Goal: Task Accomplishment & Management: Manage account settings

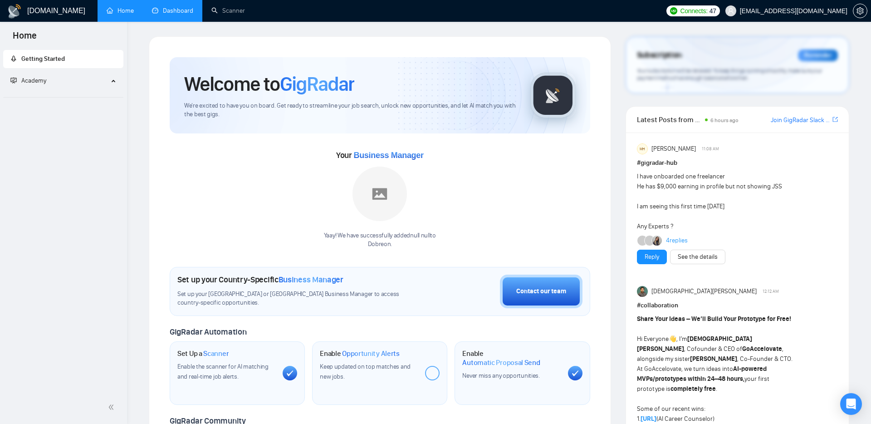
click at [182, 13] on link "Dashboard" at bounding box center [172, 11] width 41 height 8
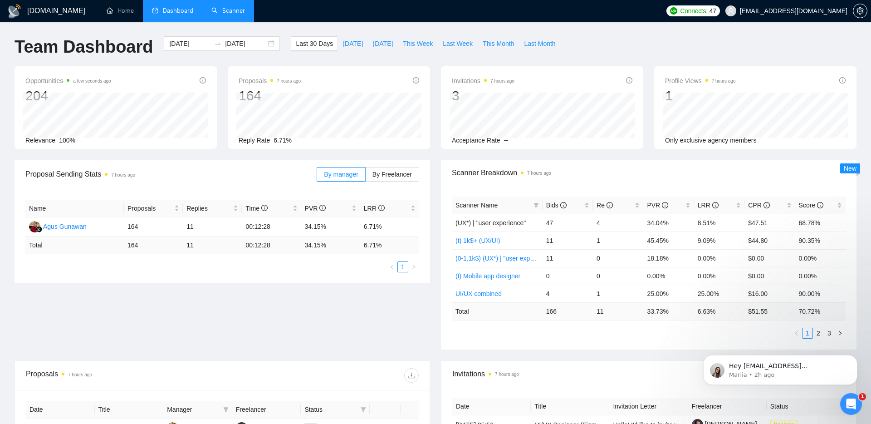
click at [241, 7] on link "Scanner" at bounding box center [229, 11] width 34 height 8
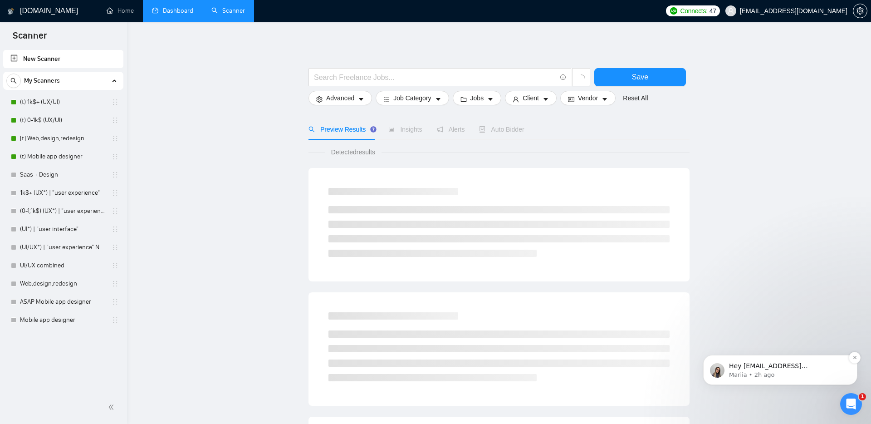
click at [763, 371] on p "Mariia • 2h ago" at bounding box center [787, 375] width 117 height 8
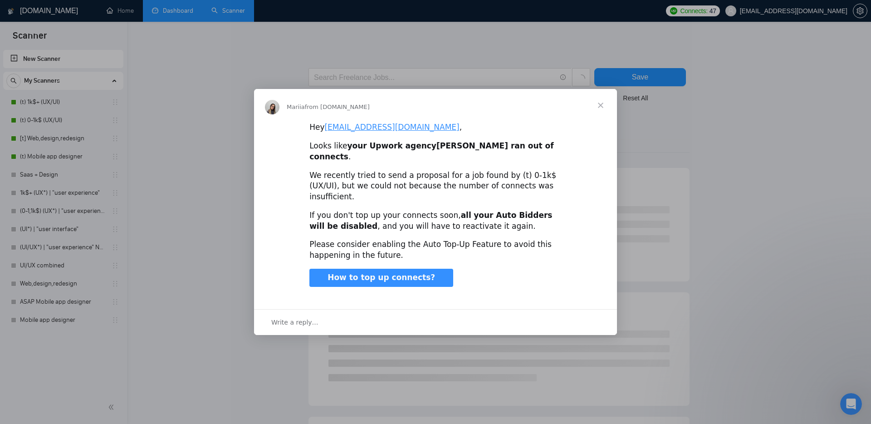
click at [602, 116] on span "Close" at bounding box center [601, 105] width 33 height 33
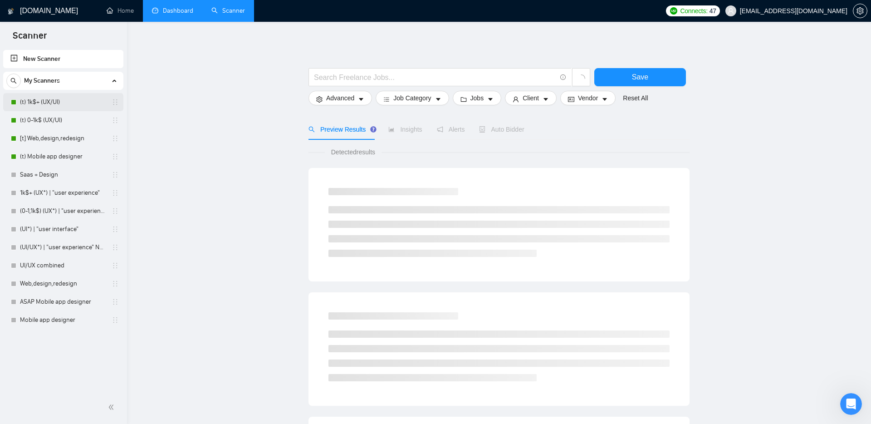
click at [38, 98] on link "(t) 1k$+ (UX/UI)" at bounding box center [63, 102] width 86 height 18
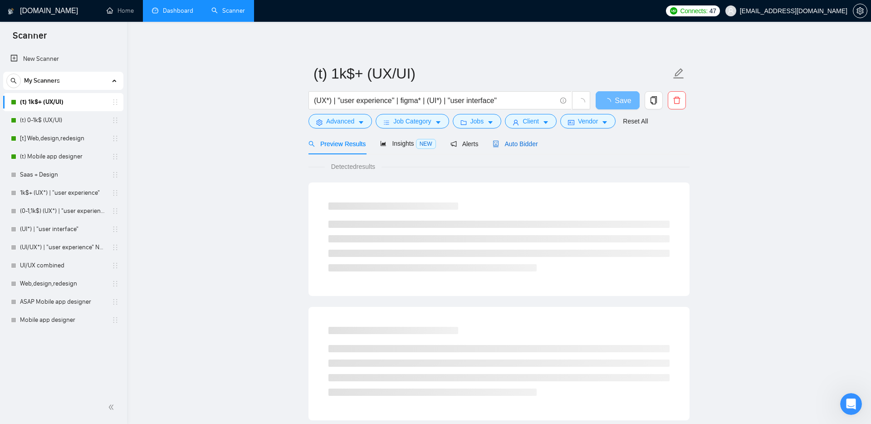
click at [529, 143] on span "Auto Bidder" at bounding box center [515, 143] width 45 height 7
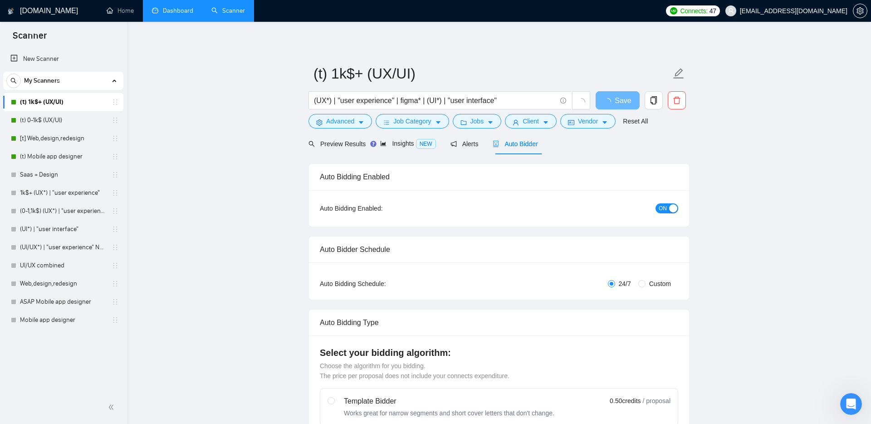
click at [667, 203] on span "ON" at bounding box center [663, 208] width 8 height 10
click at [51, 121] on link "(t) 0-1k$ (UX/UI)" at bounding box center [63, 120] width 86 height 18
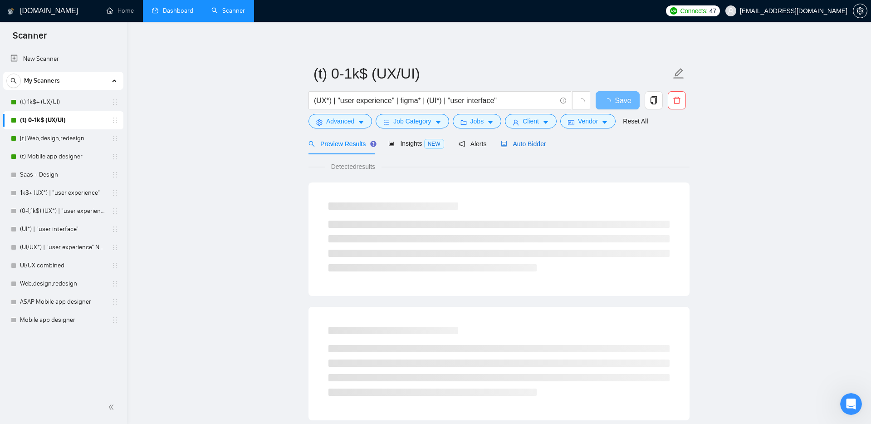
click at [517, 141] on span "Auto Bidder" at bounding box center [523, 143] width 45 height 7
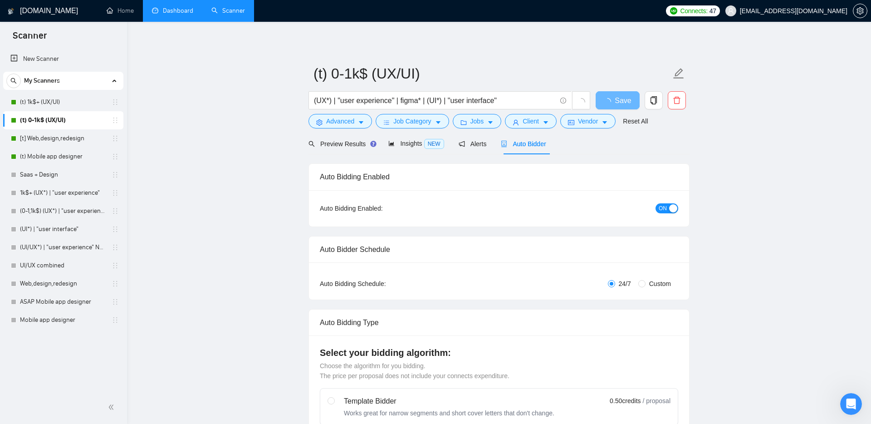
click at [674, 205] on div "button" at bounding box center [673, 208] width 8 height 8
click at [41, 138] on link "[t] Web,design,redesign" at bounding box center [63, 138] width 86 height 18
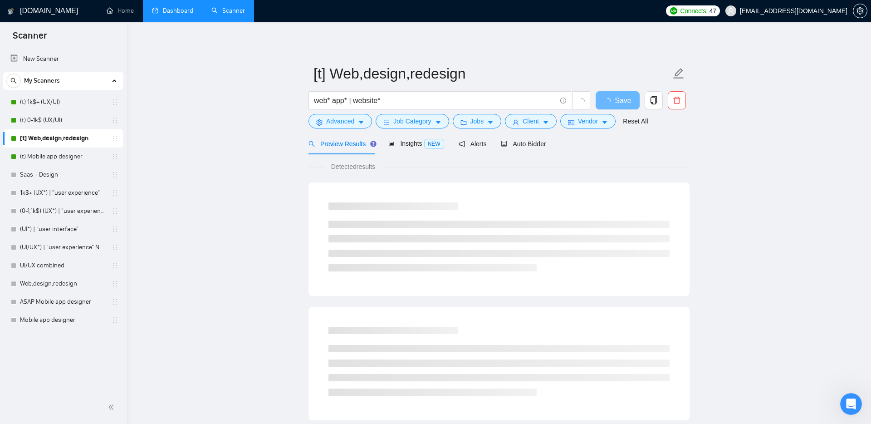
click at [552, 143] on div "Preview Results Insights NEW Alerts Auto Bidder" at bounding box center [499, 143] width 381 height 21
click at [544, 142] on span "Auto Bidder" at bounding box center [523, 143] width 45 height 7
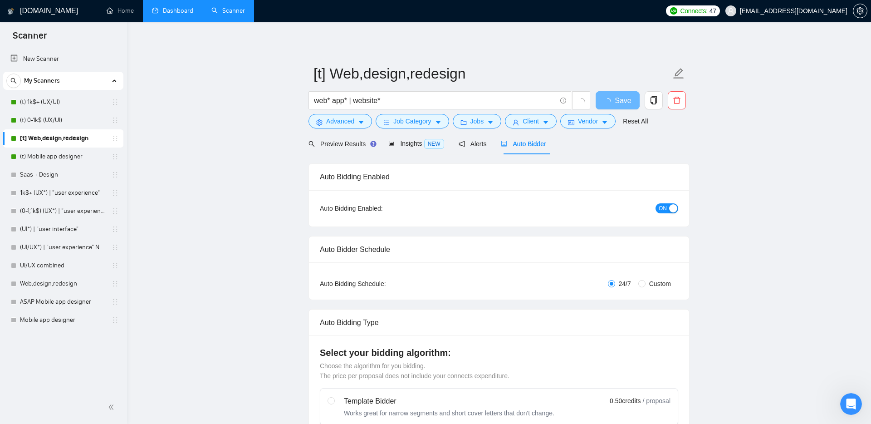
click at [668, 209] on button "ON" at bounding box center [667, 208] width 23 height 10
click at [64, 151] on link "(t) Mobile app designer" at bounding box center [63, 157] width 86 height 18
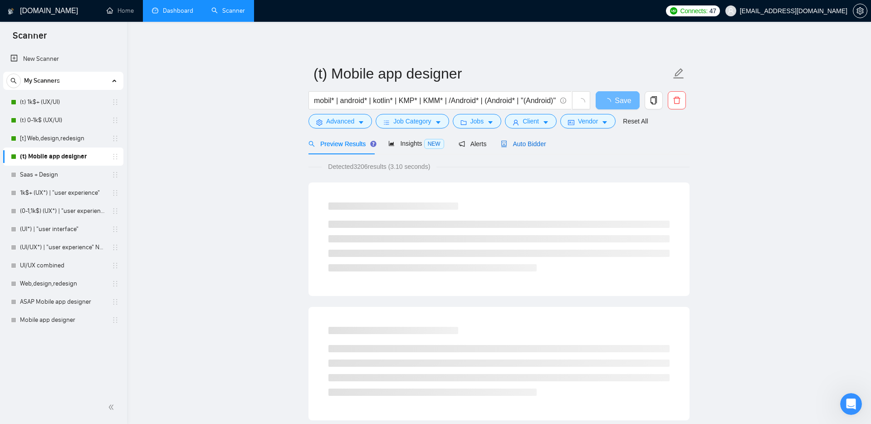
click at [545, 142] on span "Auto Bidder" at bounding box center [523, 143] width 45 height 7
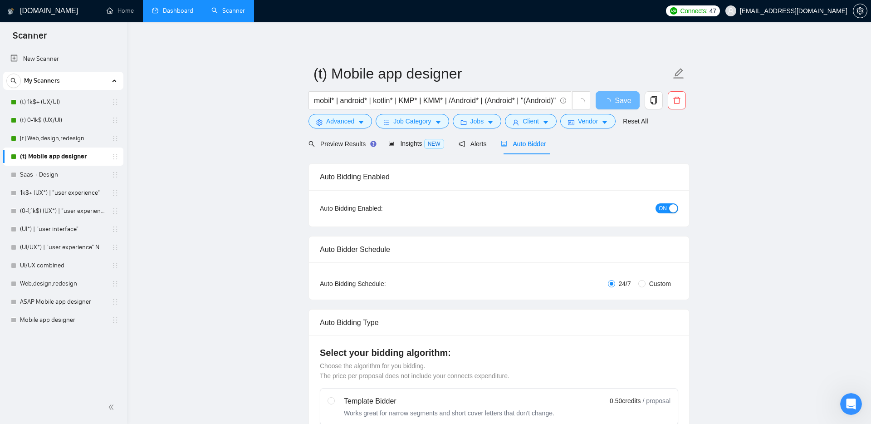
click at [669, 208] on div "button" at bounding box center [673, 208] width 8 height 8
click at [115, 7] on link "Home" at bounding box center [120, 11] width 27 height 8
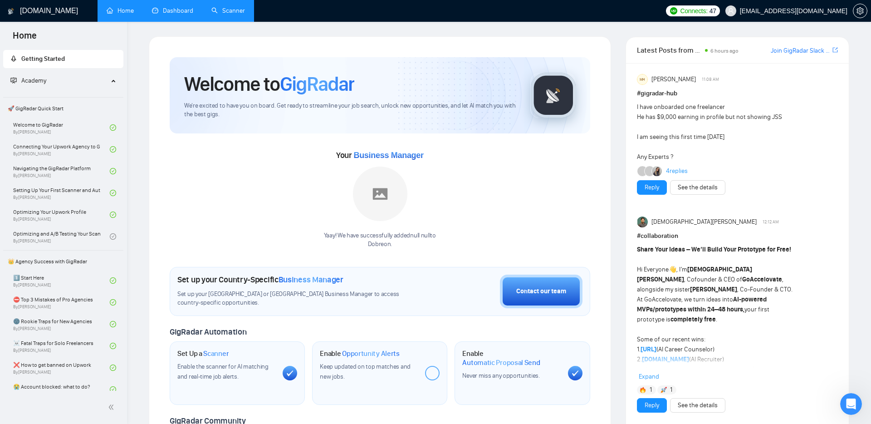
click at [153, 10] on link "Dashboard" at bounding box center [172, 11] width 41 height 8
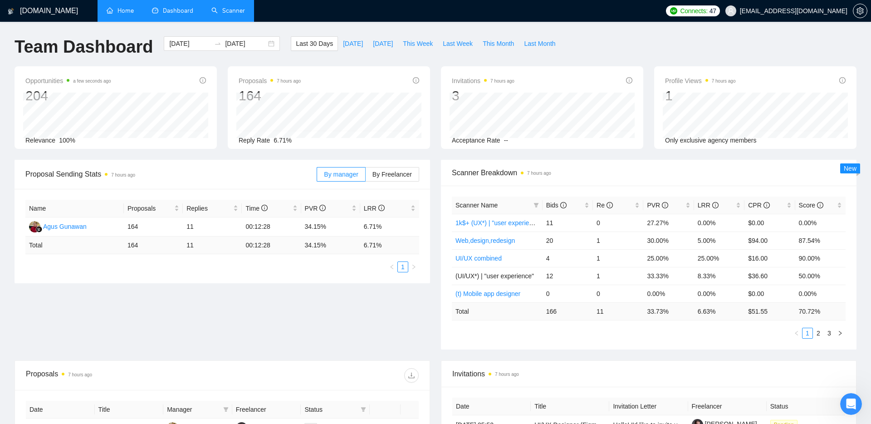
click at [223, 15] on link "Scanner" at bounding box center [229, 11] width 34 height 8
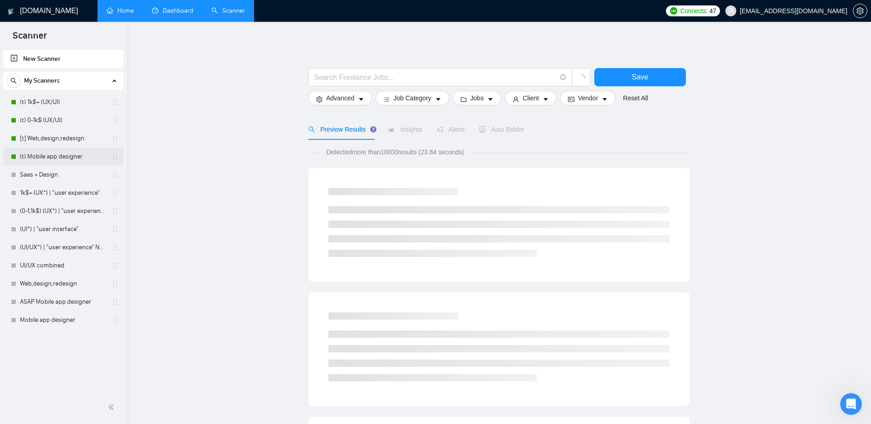
click at [47, 158] on link "(t) Mobile app designer" at bounding box center [63, 157] width 86 height 18
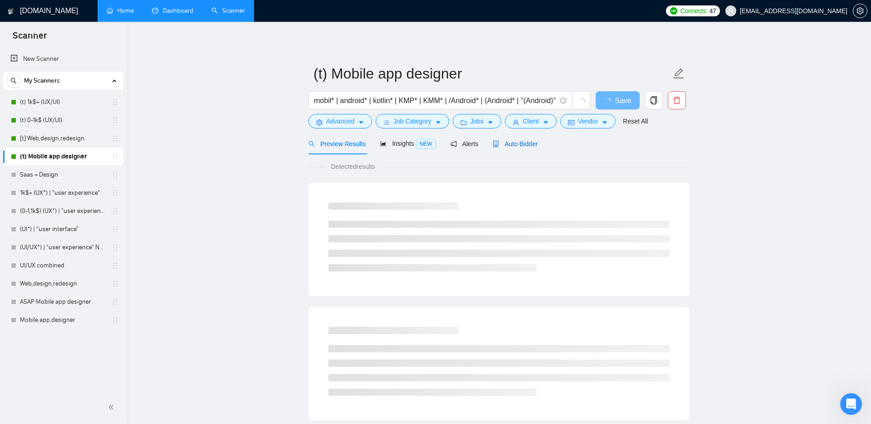
click at [511, 145] on span "Auto Bidder" at bounding box center [515, 143] width 45 height 7
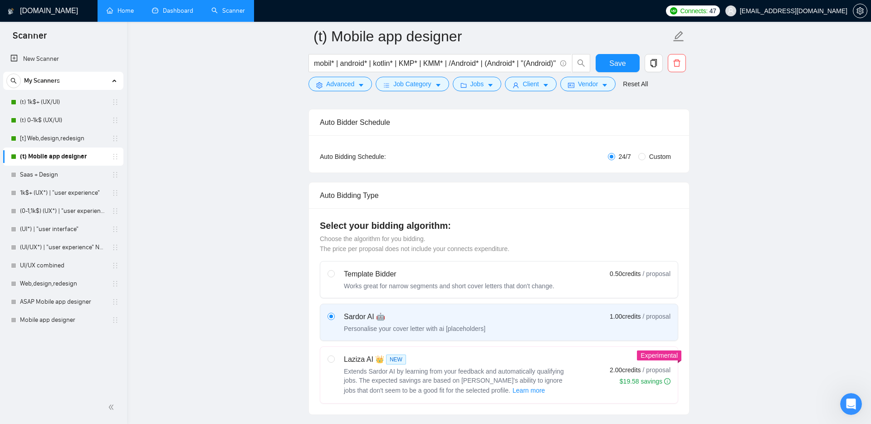
scroll to position [135, 0]
click at [641, 159] on input "Custom" at bounding box center [642, 156] width 7 height 7
radio input "true"
radio input "false"
checkbox input "true"
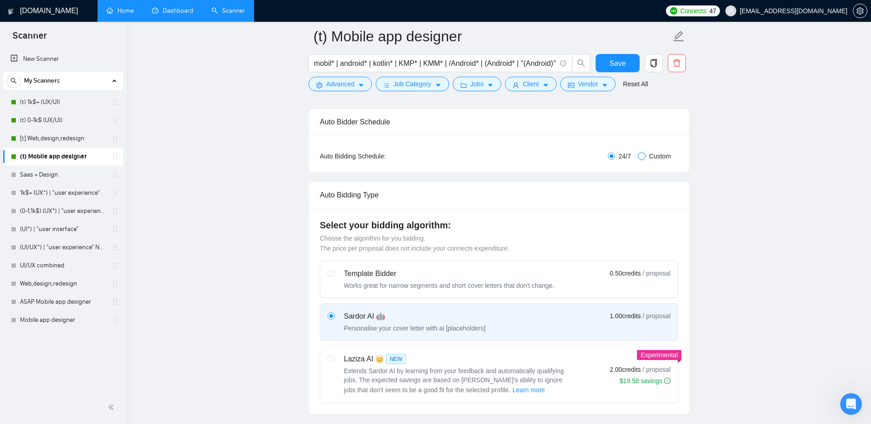
checkbox input "true"
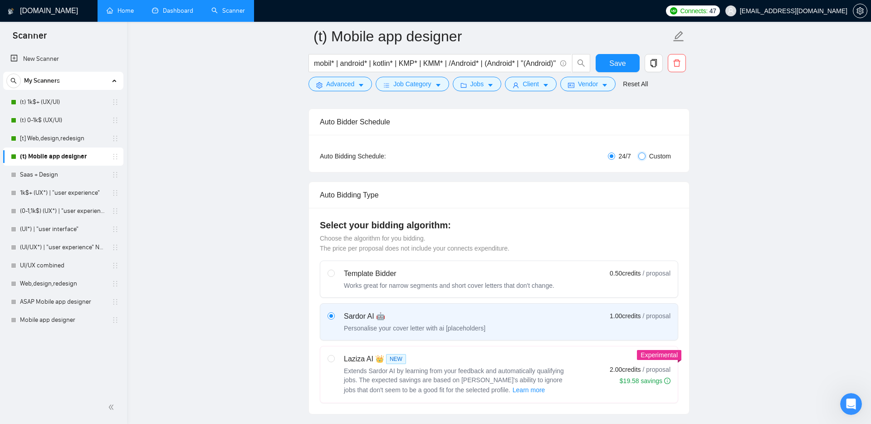
checkbox input "true"
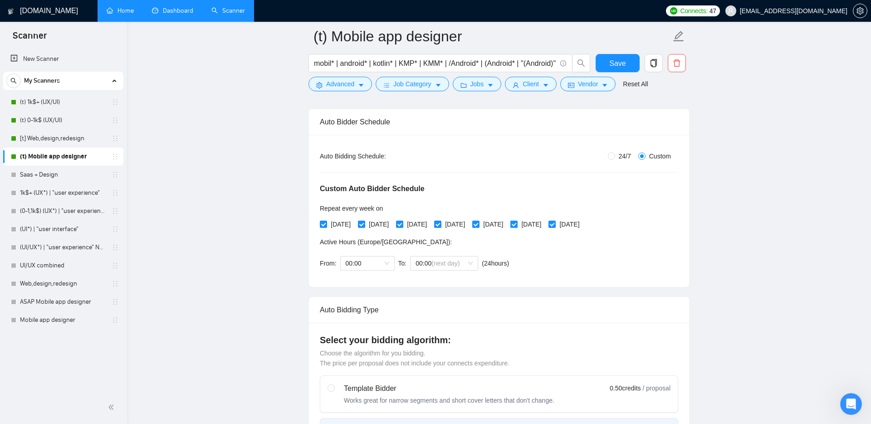
click at [518, 224] on span at bounding box center [514, 224] width 7 height 7
click at [517, 224] on input "[DATE]" at bounding box center [514, 224] width 6 height 6
checkbox input "false"
click at [555, 222] on input "[DATE]" at bounding box center [552, 224] width 6 height 6
checkbox input "false"
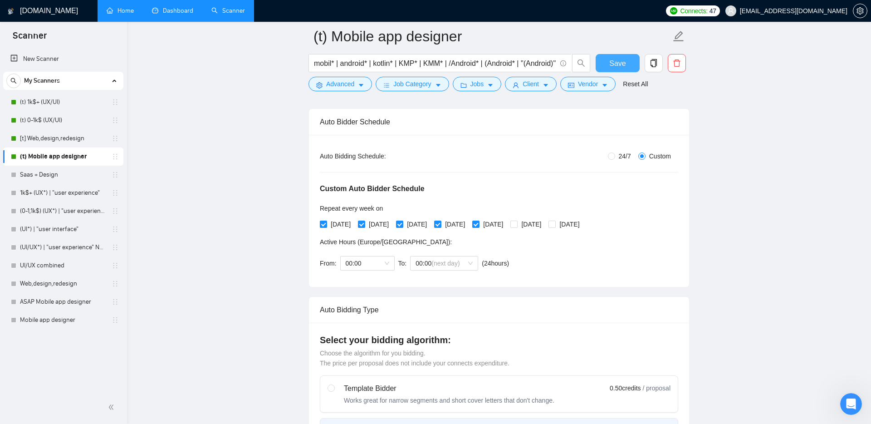
click at [619, 65] on span "Save" at bounding box center [618, 63] width 16 height 11
click at [59, 138] on link "[t] Web,design,redesign" at bounding box center [63, 138] width 86 height 18
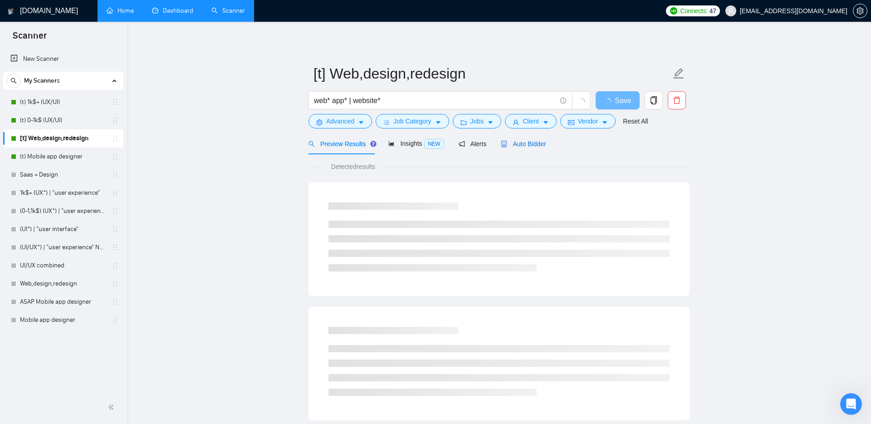
click at [529, 142] on span "Auto Bidder" at bounding box center [523, 143] width 45 height 7
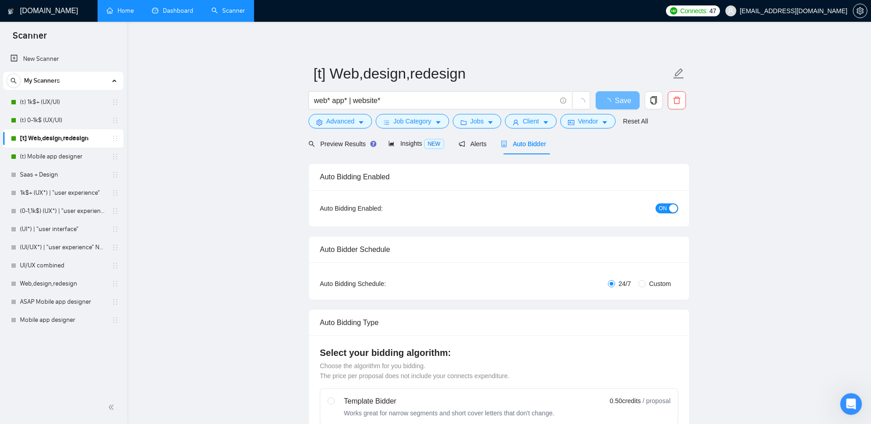
scroll to position [118, 0]
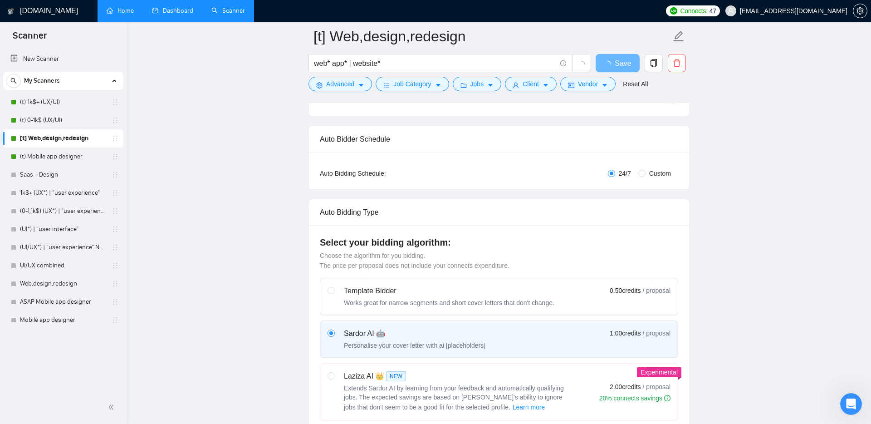
click at [646, 173] on span "Custom" at bounding box center [660, 173] width 29 height 10
click at [646, 173] on input "Custom" at bounding box center [642, 173] width 7 height 7
radio input "true"
radio input "false"
checkbox input "true"
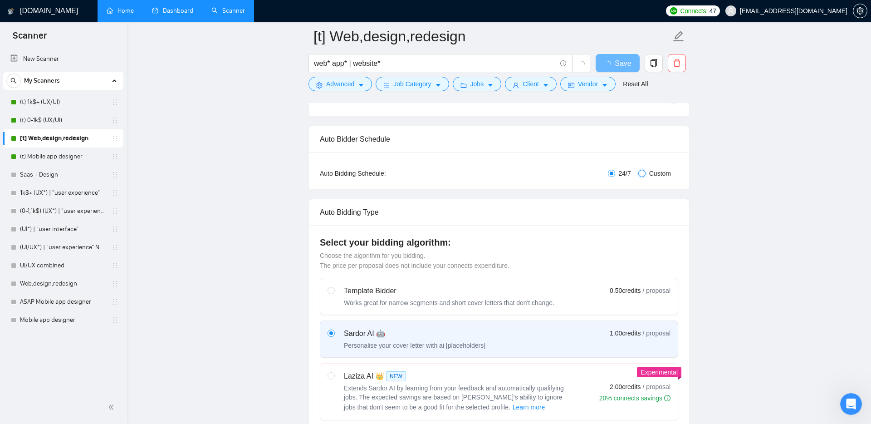
checkbox input "true"
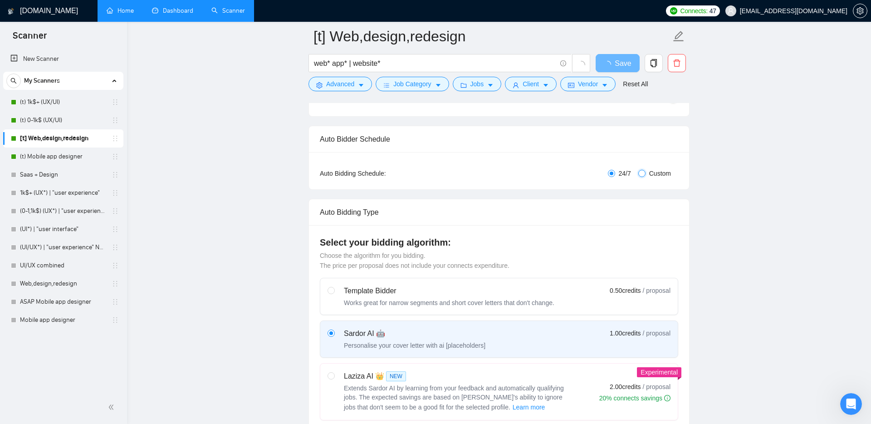
checkbox input "true"
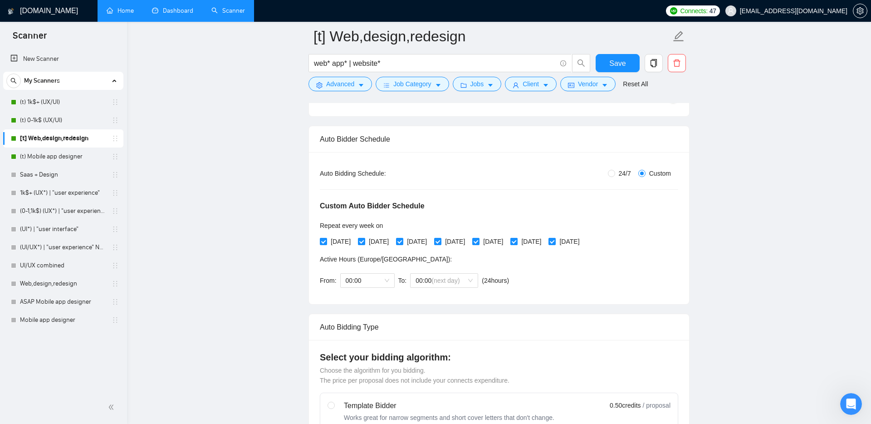
click at [517, 239] on input "[DATE]" at bounding box center [514, 241] width 6 height 6
checkbox input "false"
click at [555, 243] on input "[DATE]" at bounding box center [552, 241] width 6 height 6
checkbox input "false"
click at [620, 64] on span "Save" at bounding box center [618, 63] width 16 height 11
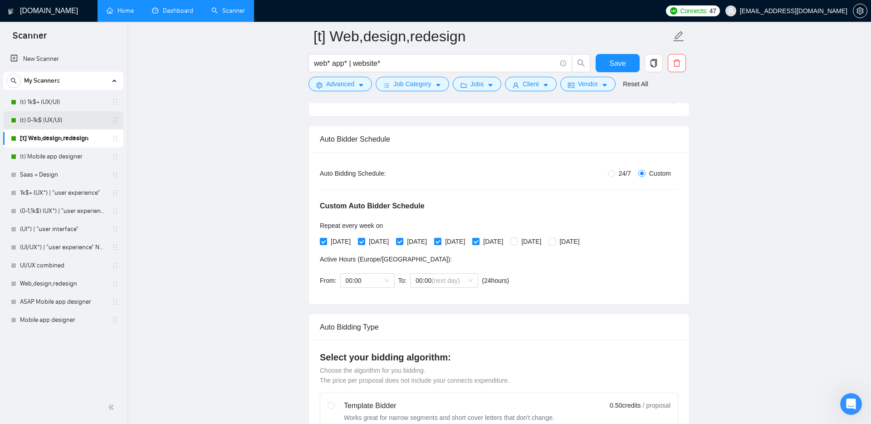
click at [55, 123] on link "(t) 0-1k$ (UX/UI)" at bounding box center [63, 120] width 86 height 18
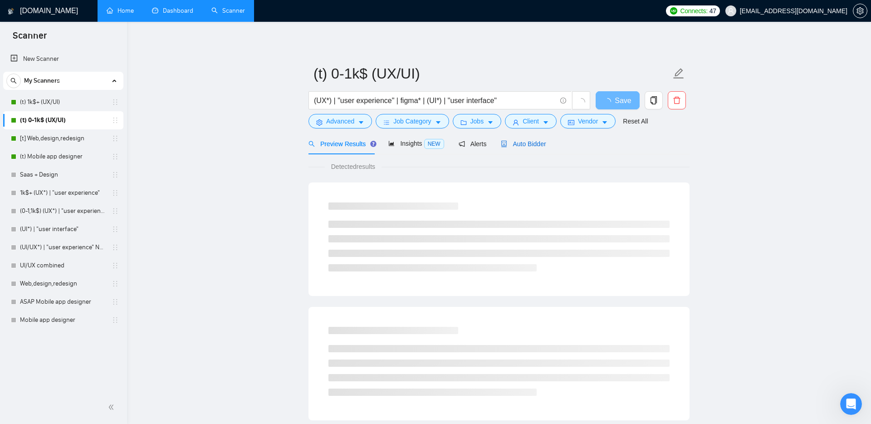
click at [526, 146] on span "Auto Bidder" at bounding box center [523, 143] width 45 height 7
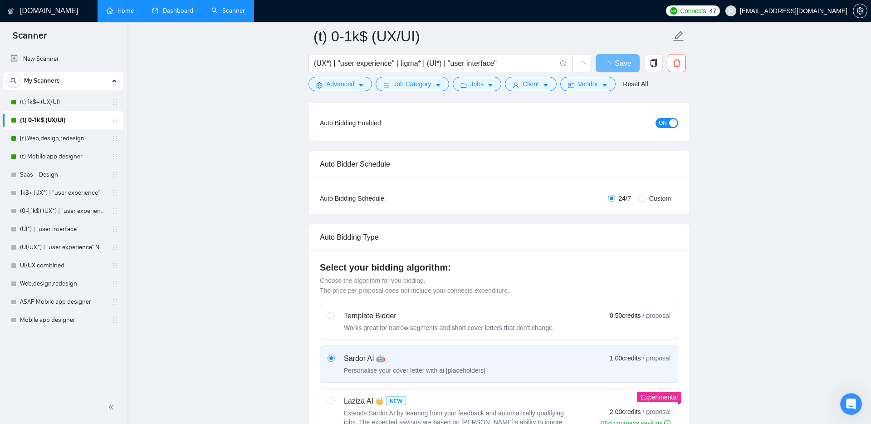
scroll to position [98, 0]
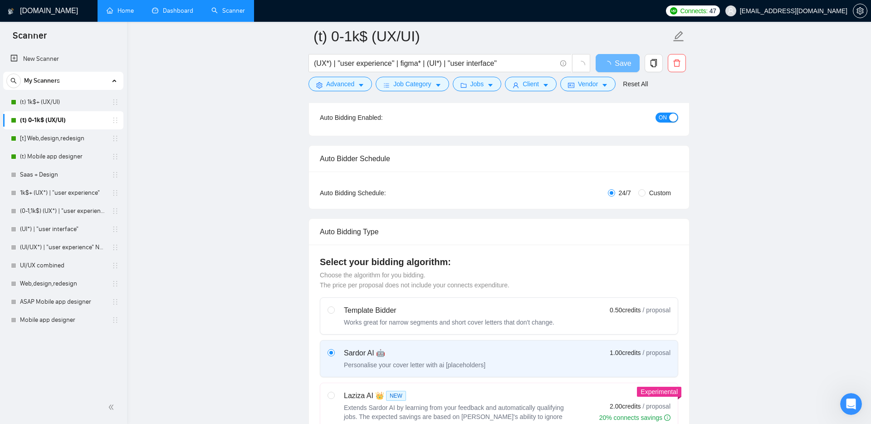
click at [641, 197] on label "Custom" at bounding box center [657, 193] width 36 height 10
click at [641, 197] on input "Custom" at bounding box center [642, 192] width 7 height 7
radio input "true"
radio input "false"
checkbox input "true"
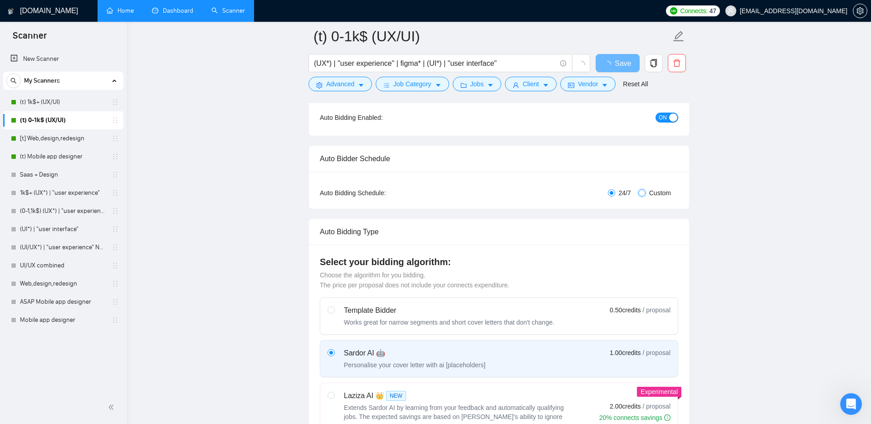
checkbox input "true"
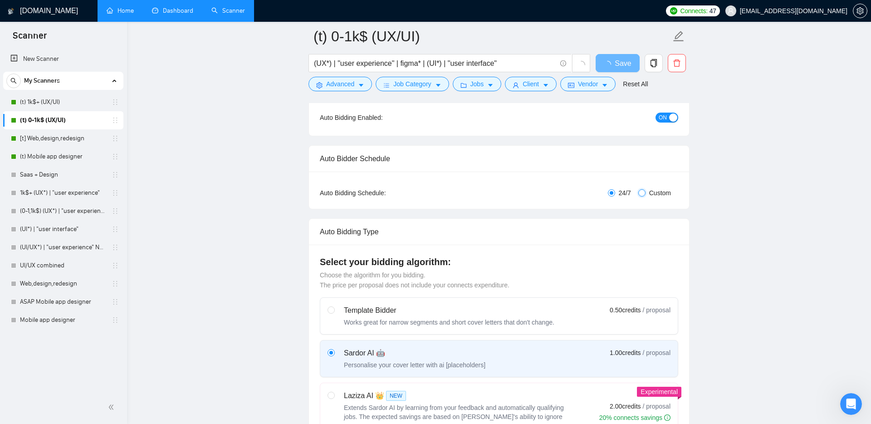
checkbox input "true"
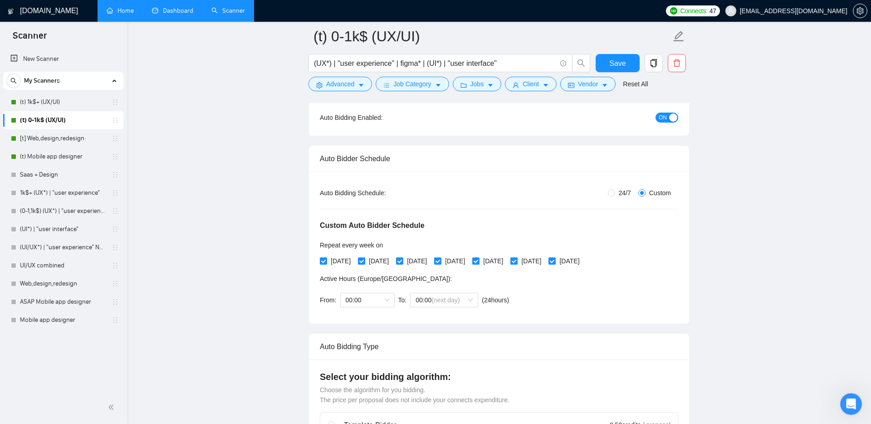
click at [517, 261] on input "[DATE]" at bounding box center [514, 260] width 6 height 6
checkbox input "false"
click at [555, 262] on input "[DATE]" at bounding box center [552, 260] width 6 height 6
checkbox input "false"
click at [620, 53] on form "(t) 0-1k$ (UX/UI) (UX*) | "user experience" | figma* | (UI*) | "user interface"…" at bounding box center [499, 59] width 381 height 74
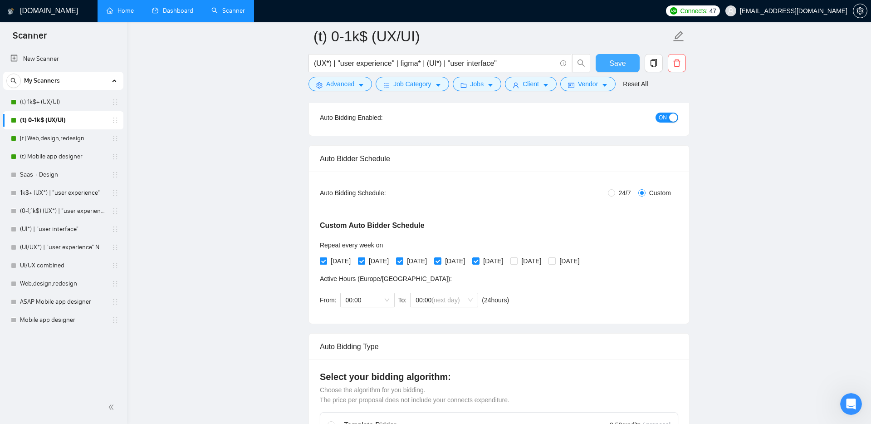
click at [620, 67] on span "Save" at bounding box center [618, 63] width 16 height 11
click at [44, 103] on link "(t) 1k$+ (UX/UI)" at bounding box center [63, 102] width 86 height 18
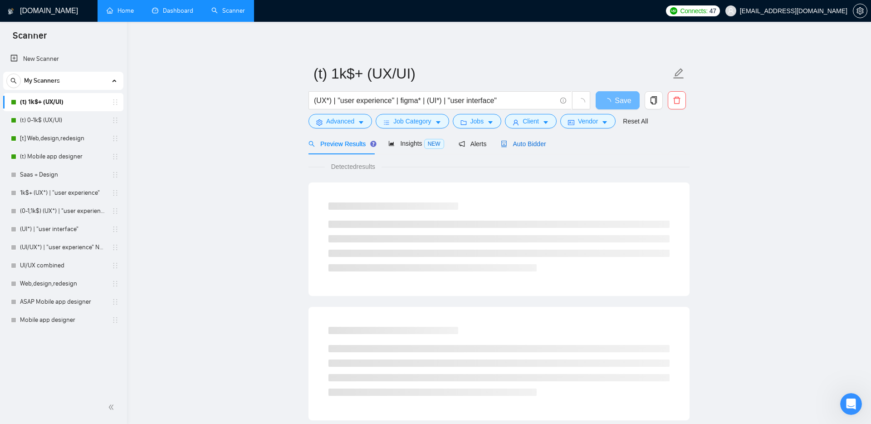
click at [524, 139] on div "Auto Bidder" at bounding box center [523, 144] width 45 height 10
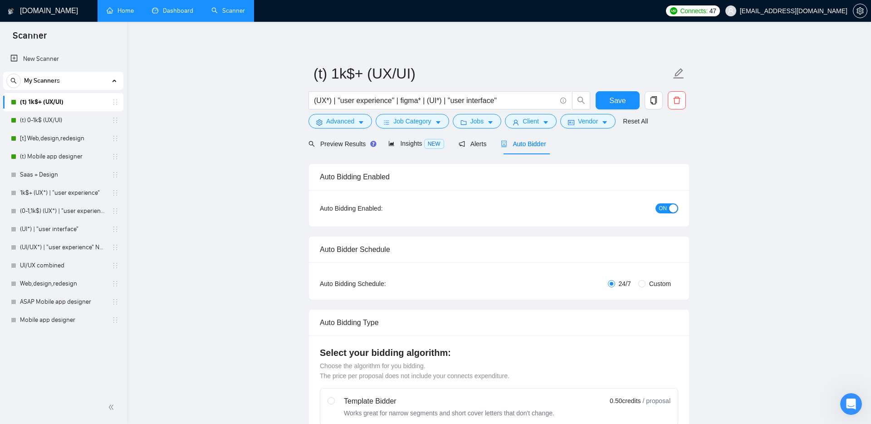
click at [119, 10] on link "Home" at bounding box center [120, 11] width 27 height 8
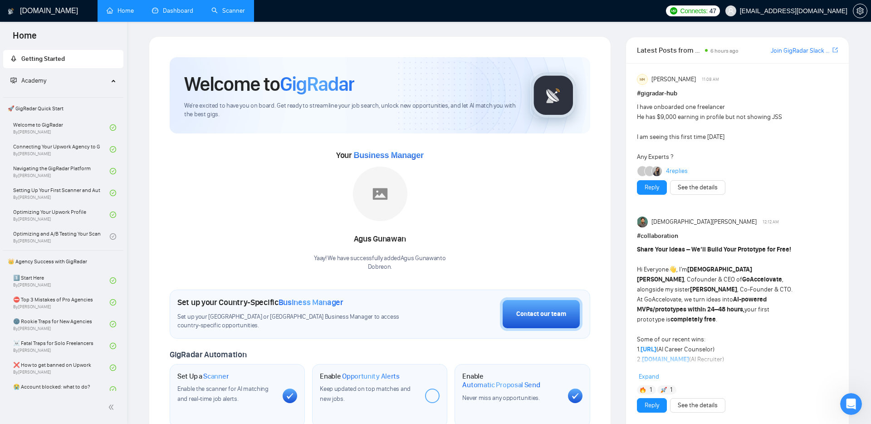
click at [180, 7] on link "Dashboard" at bounding box center [172, 11] width 41 height 8
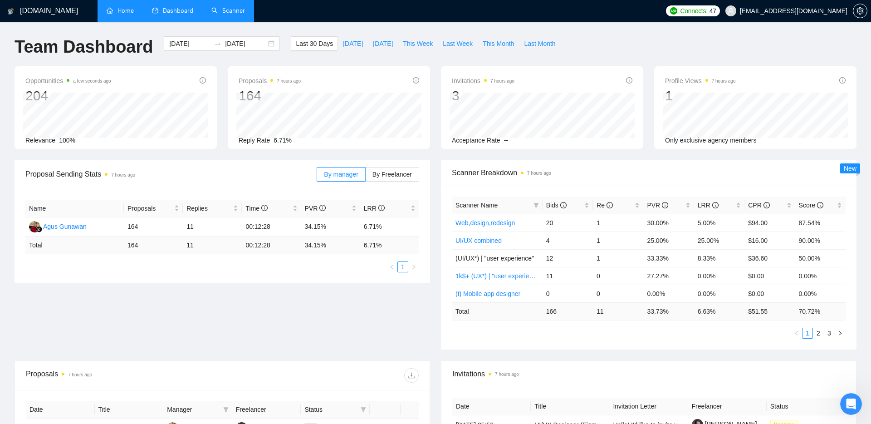
click at [229, 13] on link "Scanner" at bounding box center [229, 11] width 34 height 8
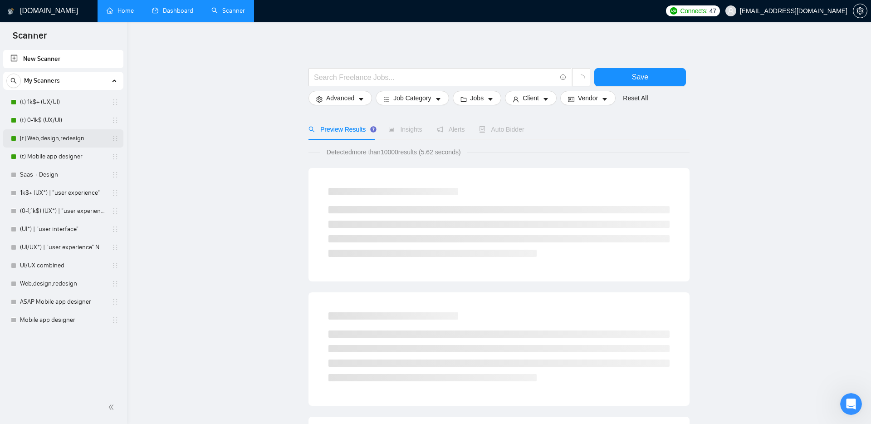
click at [59, 137] on link "[t] Web,design,redesign" at bounding box center [63, 138] width 86 height 18
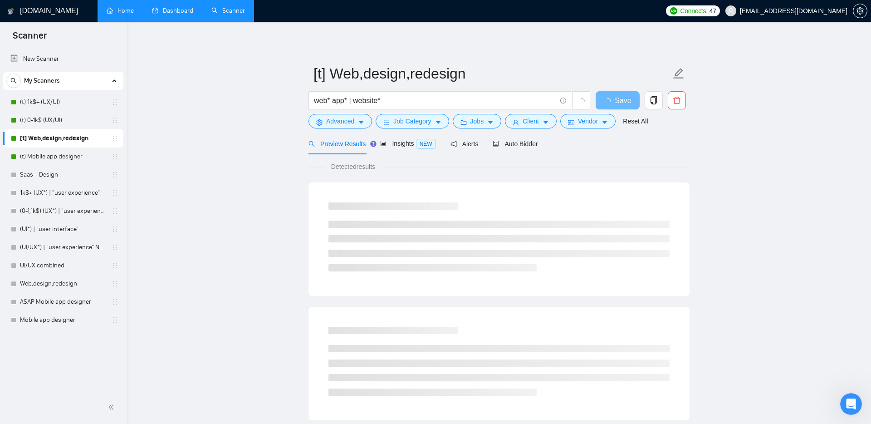
click at [176, 13] on link "Dashboard" at bounding box center [172, 11] width 41 height 8
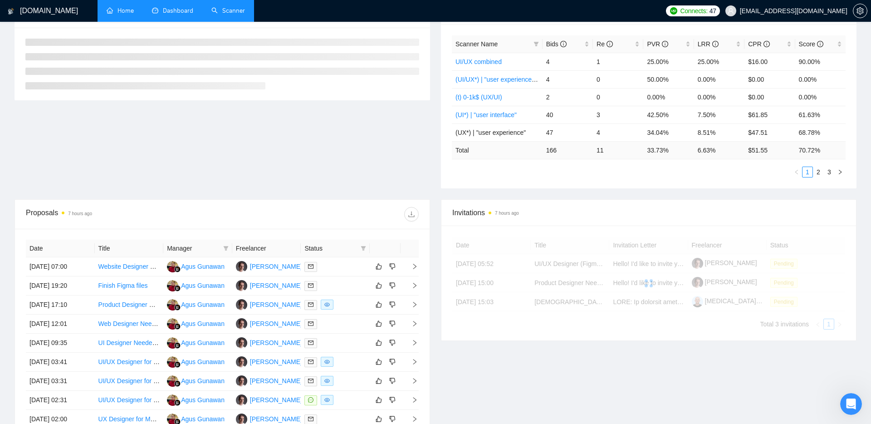
scroll to position [162, 0]
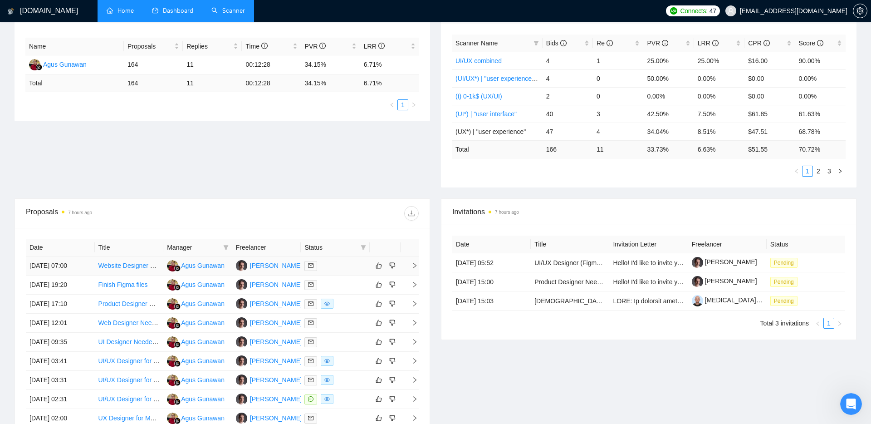
click at [414, 265] on icon "right" at bounding box center [415, 265] width 6 height 6
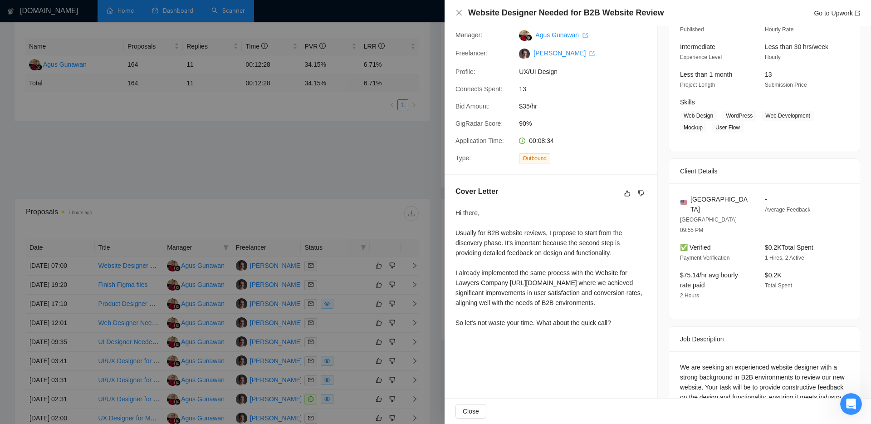
scroll to position [81, 0]
click at [284, 202] on div at bounding box center [435, 212] width 871 height 424
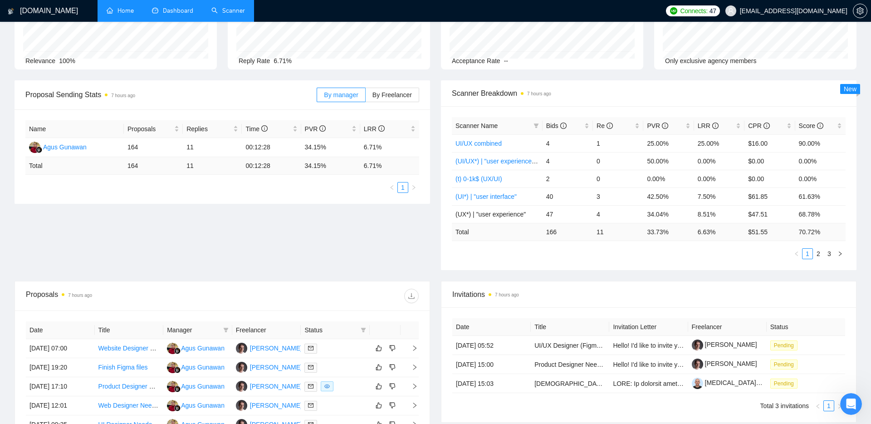
scroll to position [15, 0]
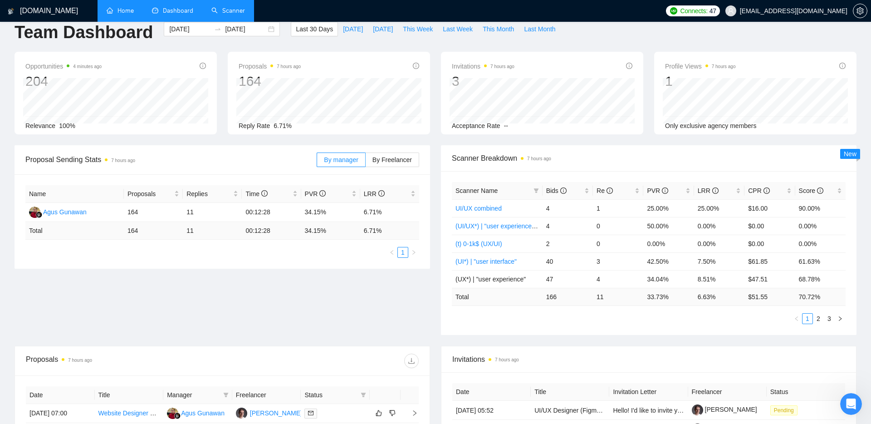
click at [134, 7] on link "Home" at bounding box center [120, 11] width 27 height 8
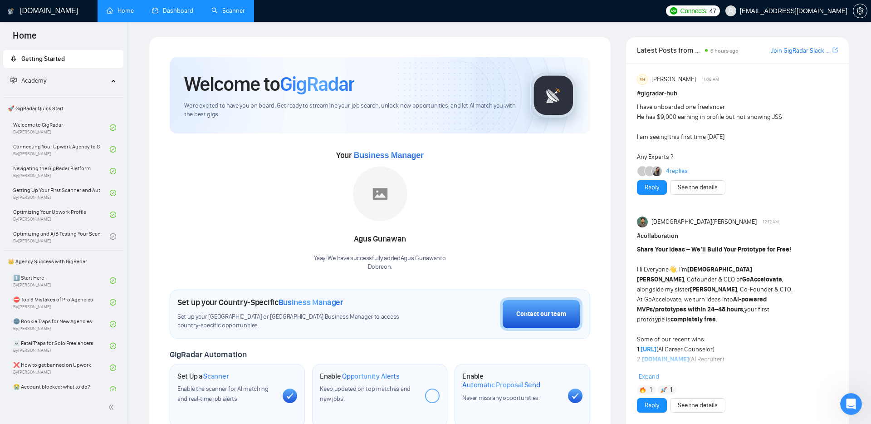
click at [673, 170] on link "4 replies" at bounding box center [677, 171] width 22 height 9
click at [865, 12] on span "setting" at bounding box center [861, 10] width 14 height 7
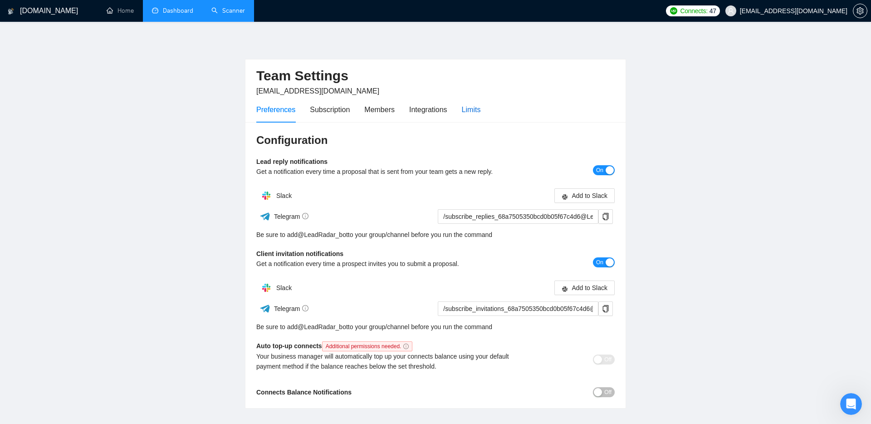
click at [477, 111] on div "Limits" at bounding box center [471, 109] width 19 height 11
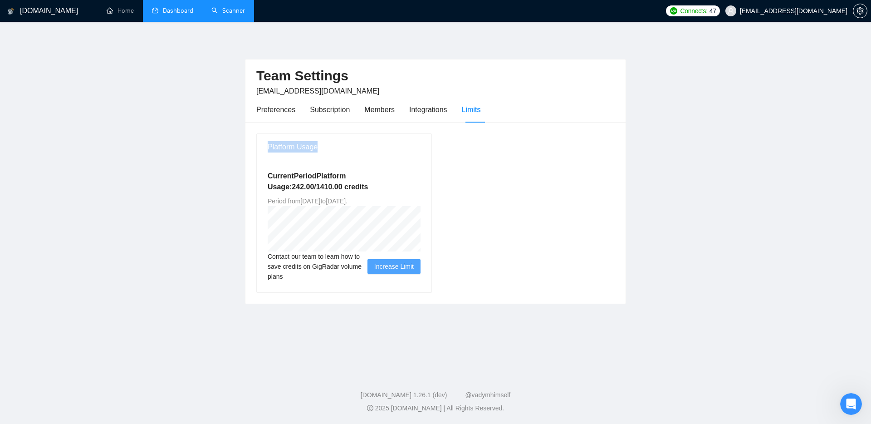
drag, startPoint x: 268, startPoint y: 145, endPoint x: 338, endPoint y: 146, distance: 70.4
click at [338, 146] on div "Platform Usage" at bounding box center [344, 147] width 153 height 26
click at [370, 168] on div "Current Period Platform Usage: 242.00 / 1410.00 credits Period from [DATE] to […" at bounding box center [344, 226] width 175 height 133
click at [399, 264] on span "Increase Limit" at bounding box center [393, 266] width 39 height 10
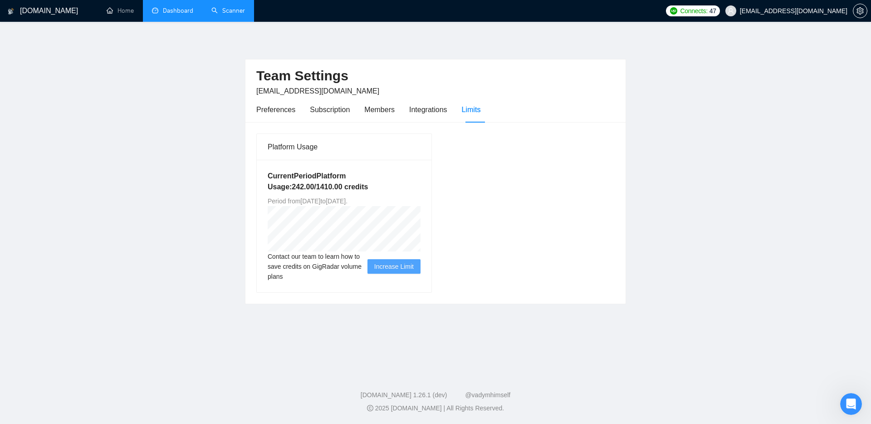
click at [389, 266] on span "Increase Limit" at bounding box center [393, 266] width 39 height 10
click at [428, 107] on div "Integrations" at bounding box center [428, 109] width 38 height 11
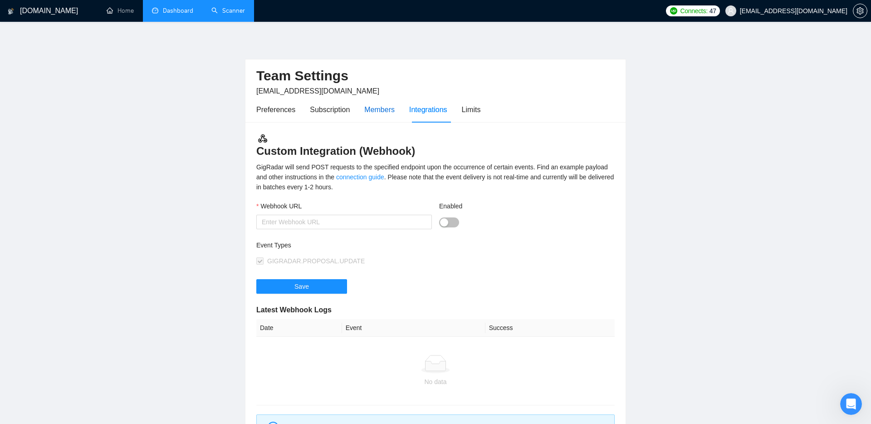
click at [370, 112] on div "Members" at bounding box center [379, 109] width 30 height 11
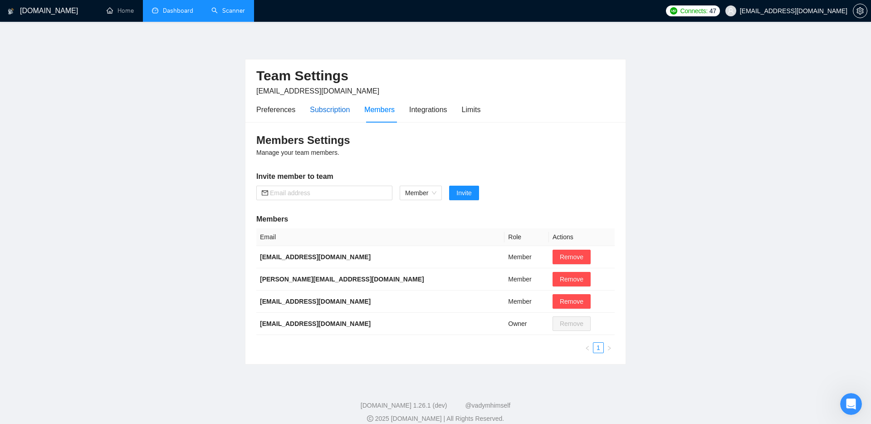
click at [322, 113] on div "Subscription" at bounding box center [330, 109] width 40 height 11
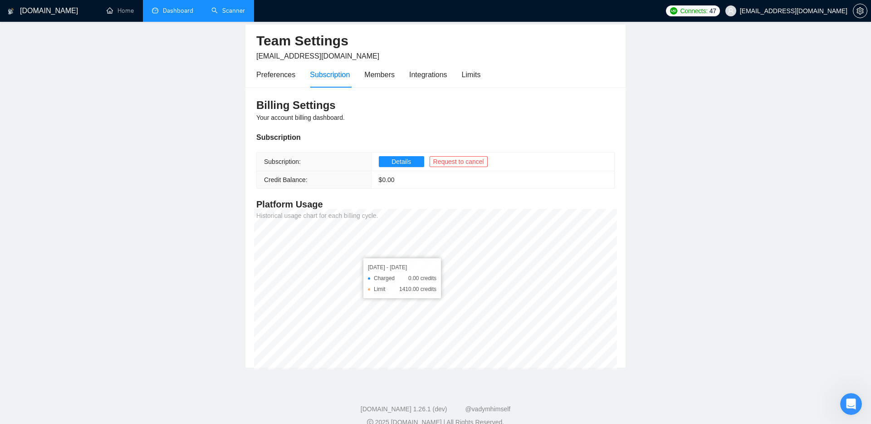
scroll to position [49, 0]
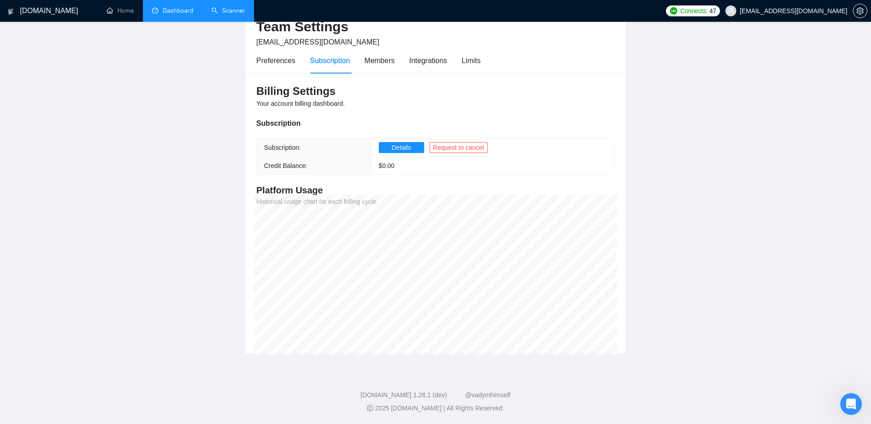
click at [166, 11] on link "Dashboard" at bounding box center [172, 11] width 41 height 8
